Goal: Information Seeking & Learning: Learn about a topic

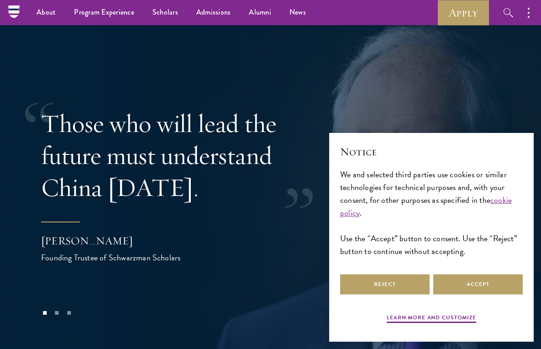
scroll to position [1442, 0]
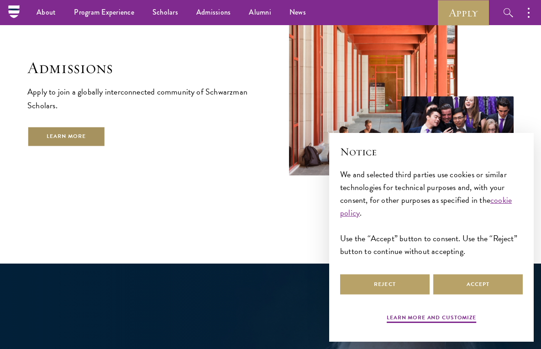
click at [92, 126] on link "Learn More" at bounding box center [66, 136] width 78 height 21
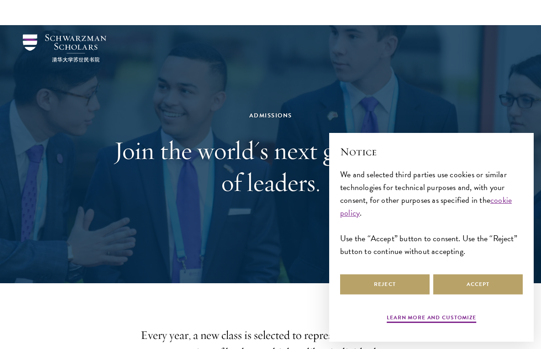
scroll to position [49, 0]
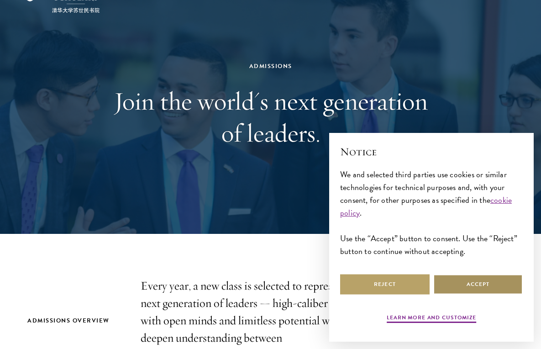
click at [455, 279] on button "Accept" at bounding box center [477, 284] width 89 height 21
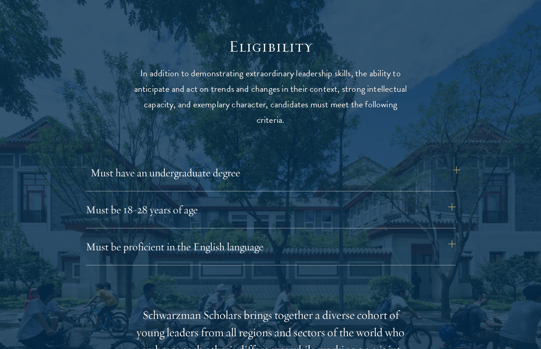
scroll to position [1145, 0]
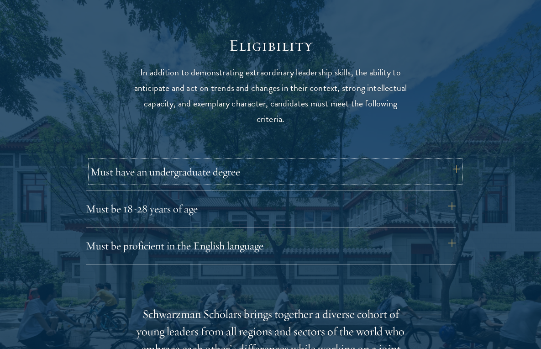
click at [254, 175] on button "Must have an undergraduate degree" at bounding box center [275, 172] width 370 height 22
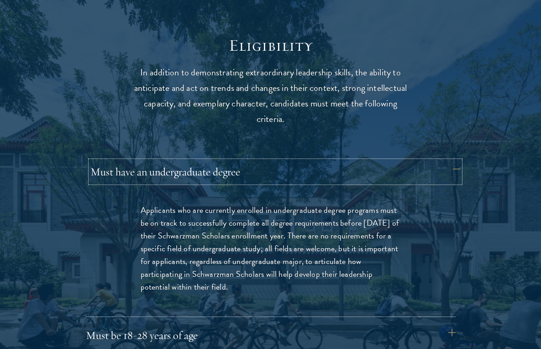
click at [254, 175] on button "Must have an undergraduate degree" at bounding box center [275, 172] width 370 height 22
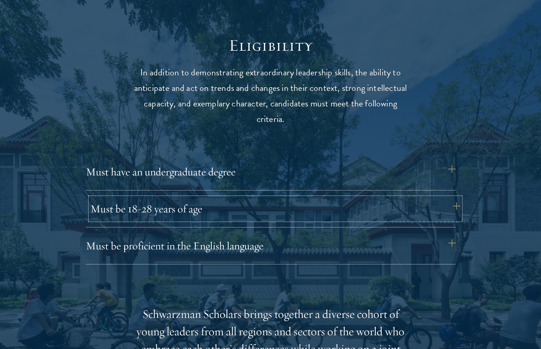
click at [242, 202] on button "Must be 18-28 years of age" at bounding box center [275, 209] width 370 height 22
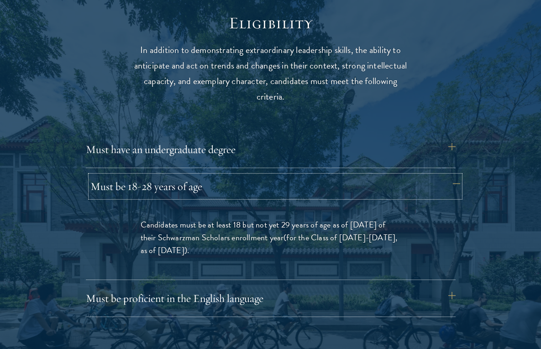
scroll to position [1171, 0]
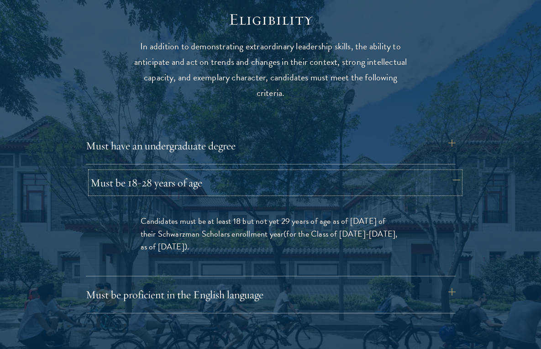
click at [240, 186] on button "Must be 18-28 years of age" at bounding box center [275, 183] width 370 height 22
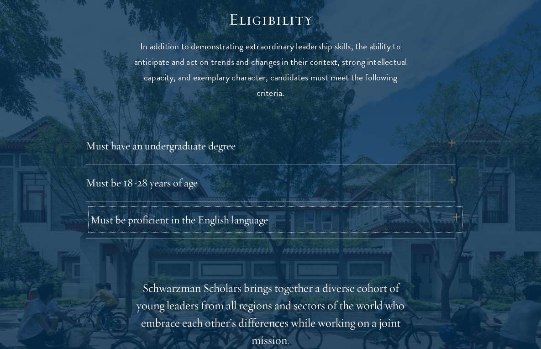
click at [244, 219] on button "Must be proficient in the English language" at bounding box center [275, 220] width 370 height 22
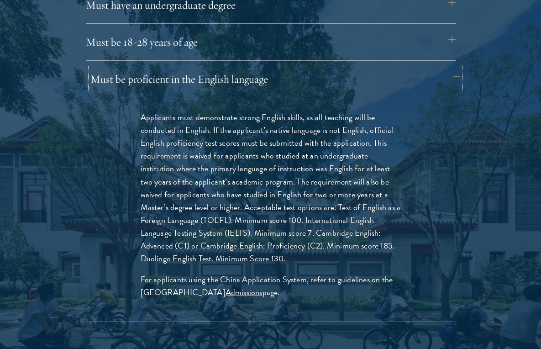
scroll to position [1313, 0]
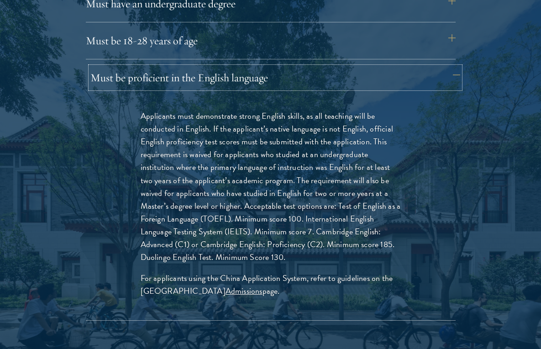
click at [214, 79] on button "Must be proficient in the English language" at bounding box center [275, 78] width 370 height 22
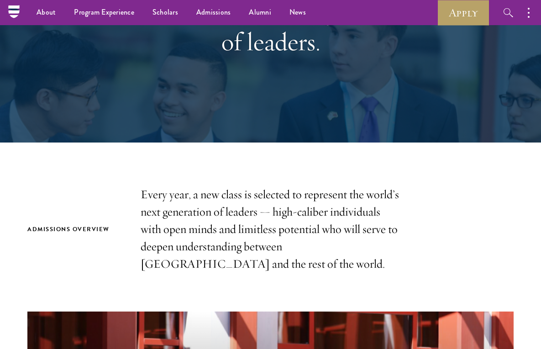
scroll to position [0, 0]
